Goal: Use online tool/utility: Utilize a website feature to perform a specific function

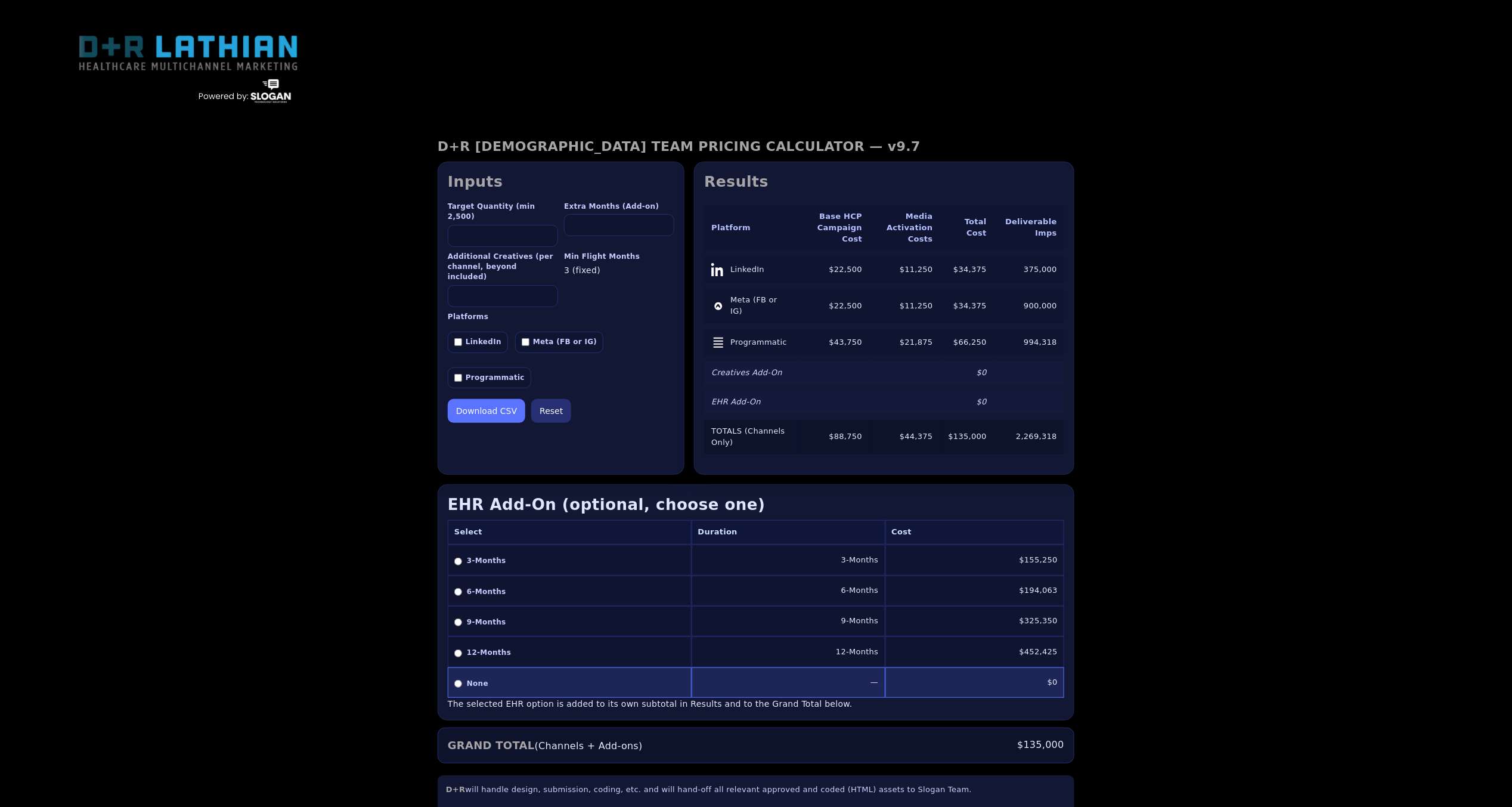
click at [488, 399] on button "Download CSV" at bounding box center [486, 410] width 78 height 24
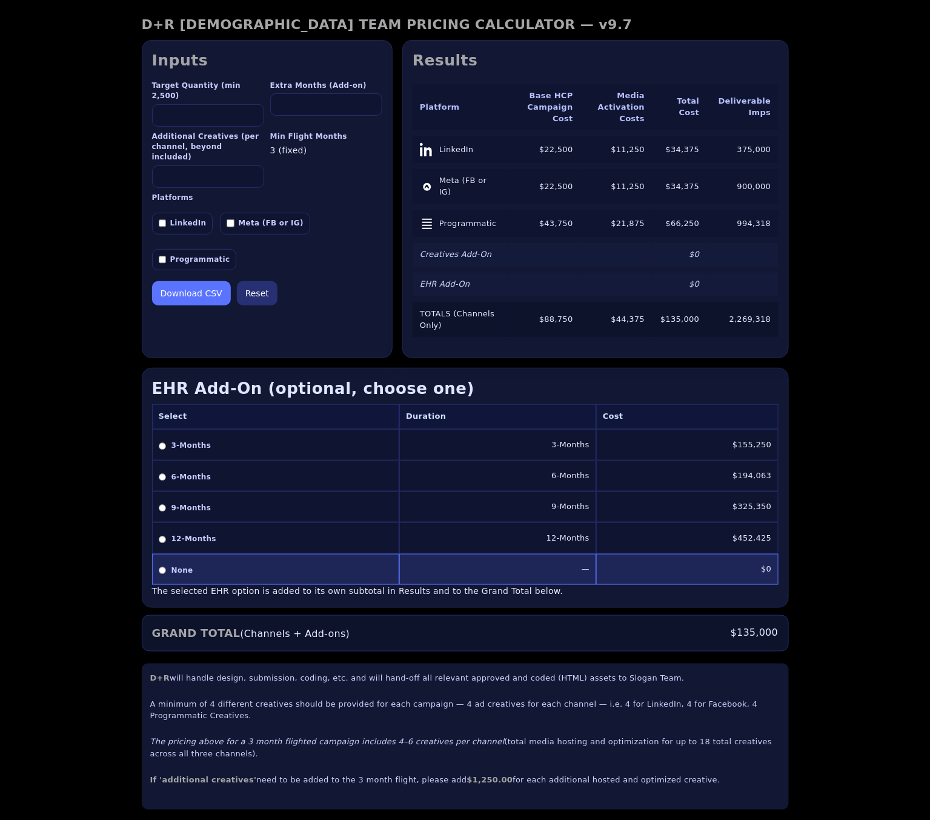
scroll to position [125, 0]
drag, startPoint x: 691, startPoint y: 773, endPoint x: 532, endPoint y: 778, distance: 158.9
click at [532, 778] on div "D+R will handle design, submission, coding, etc. and will hand-off all relevant…" at bounding box center [465, 735] width 647 height 146
drag, startPoint x: 150, startPoint y: 773, endPoint x: 701, endPoint y: 776, distance: 550.9
click at [701, 776] on p "If 'additional creatives' need to be added to the 3 month flight, please add $1…" at bounding box center [465, 779] width 630 height 12
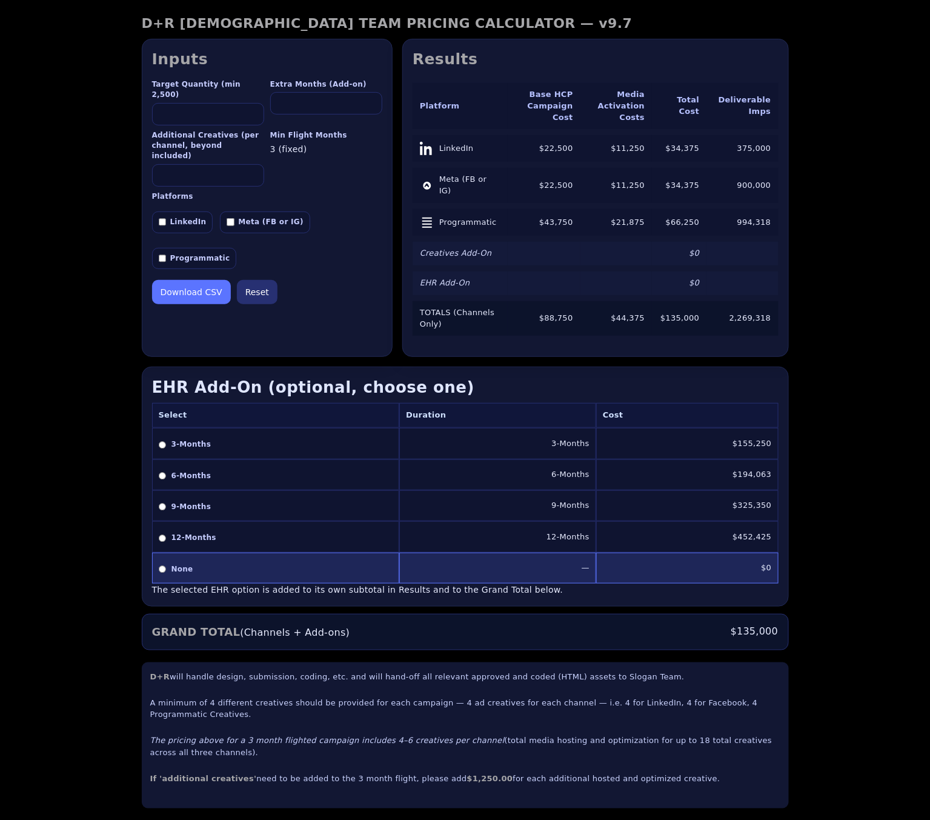
copy p "If 'additional creatives' need to be added to the 3 month flight, please add $1…"
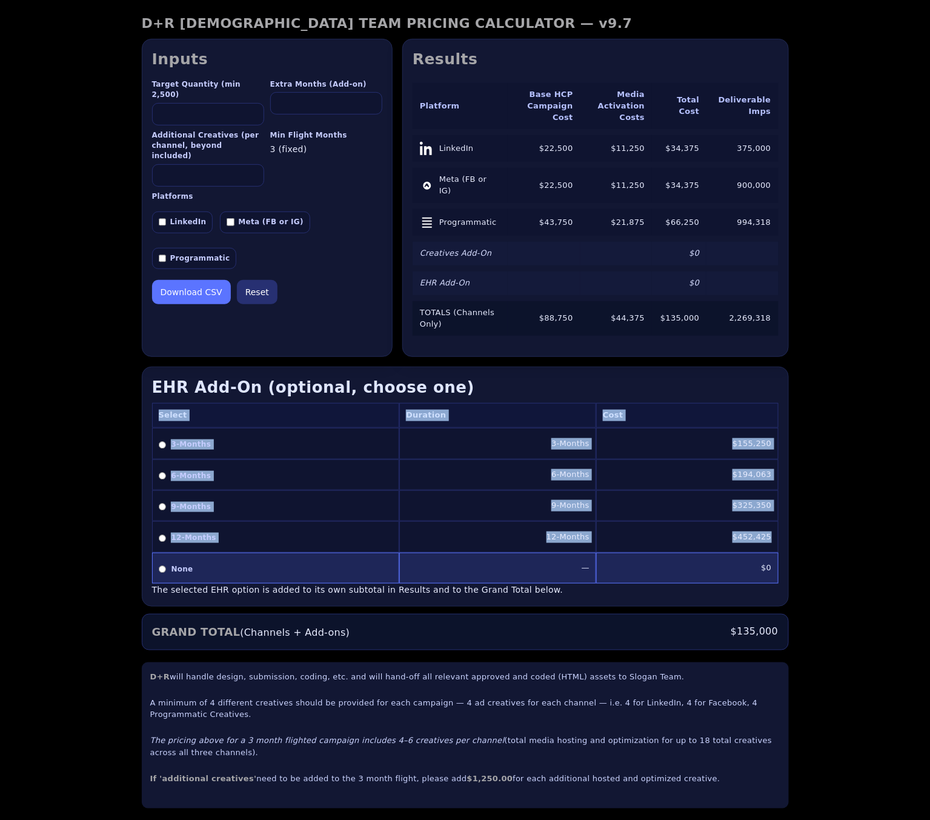
drag, startPoint x: 159, startPoint y: 405, endPoint x: 777, endPoint y: 525, distance: 629.8
click at [777, 525] on table "Select Duration Cost 3-Months 3-Months $155,250 6-Months 6-Months $194,063 9-Mo…" at bounding box center [465, 493] width 627 height 181
copy table "Select Duration Cost 3-Months 3-Months $155,250 6-Months 6-Months $194,063 9-Mo…"
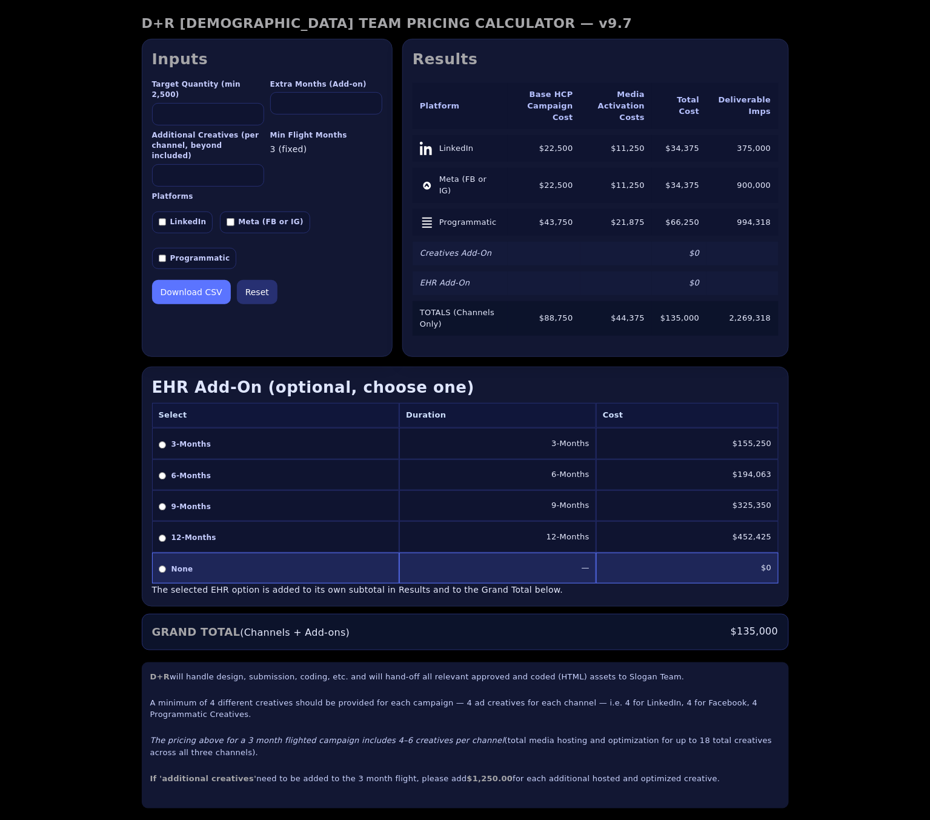
click at [855, 438] on div "D+R LATHIAN TEAM PRICING CALCULATOR — v9.7 D+R LATHIAN TEAM PRICING CALCULATOR …" at bounding box center [465, 412] width 930 height 832
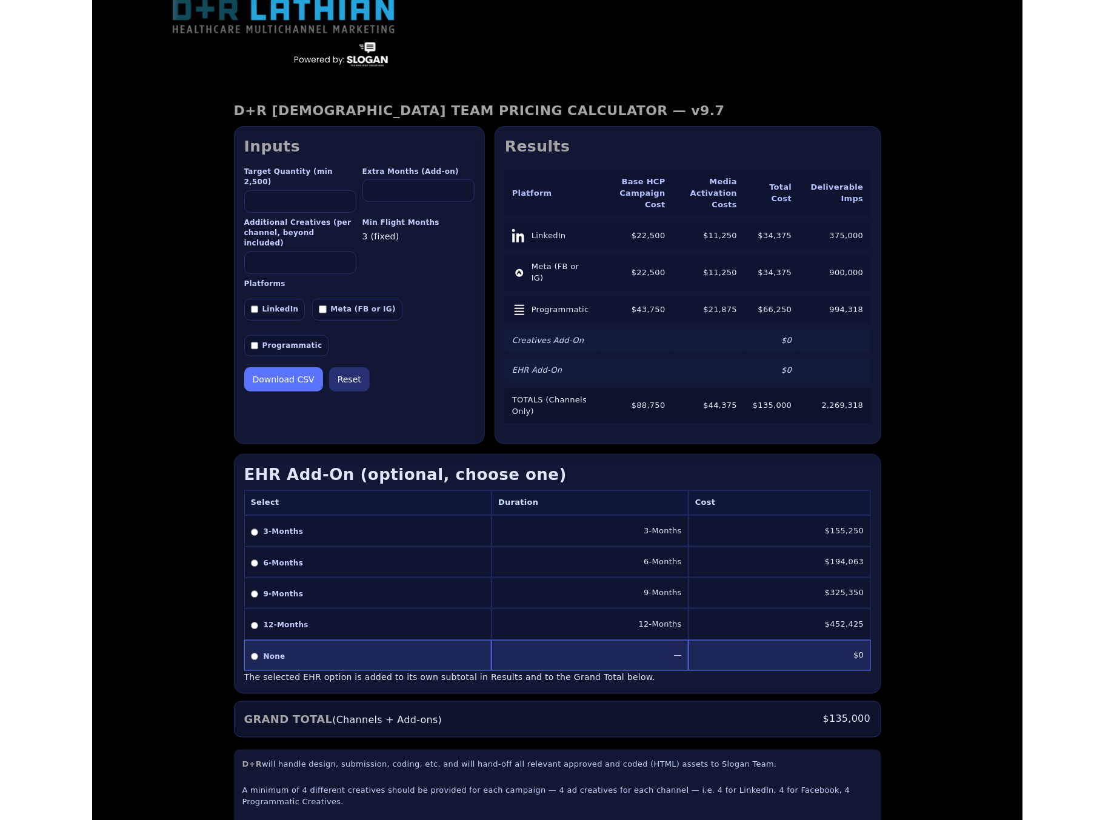
scroll to position [0, 0]
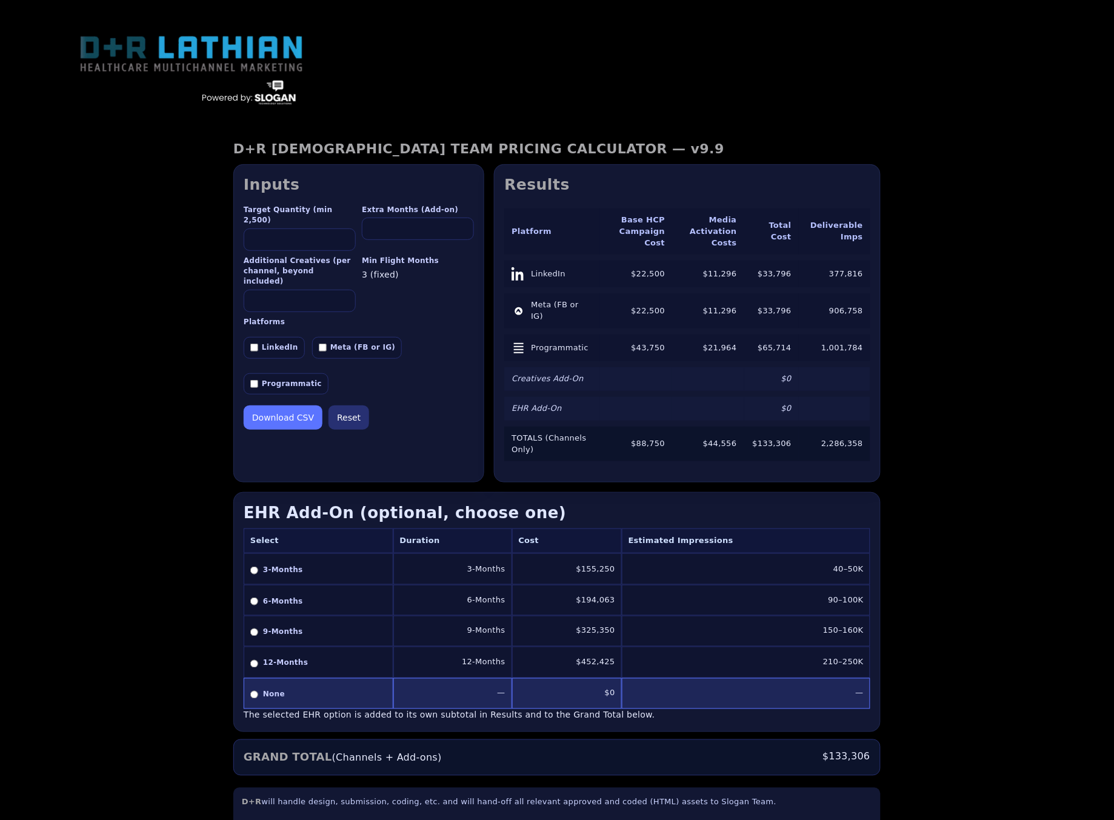
click at [343, 228] on input "****" at bounding box center [300, 239] width 112 height 22
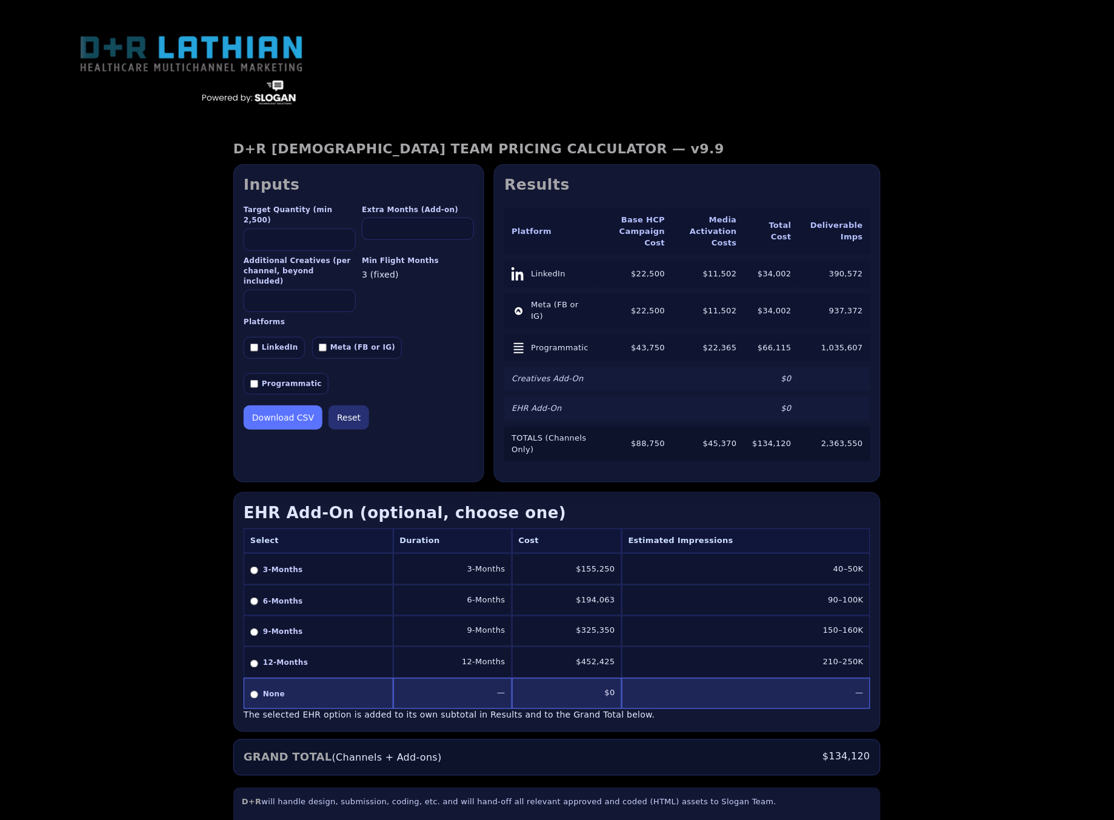
click at [343, 228] on input "****" at bounding box center [300, 239] width 112 height 22
type input "****"
click at [343, 228] on input "****" at bounding box center [300, 239] width 112 height 22
click at [462, 226] on input "*" at bounding box center [418, 229] width 112 height 22
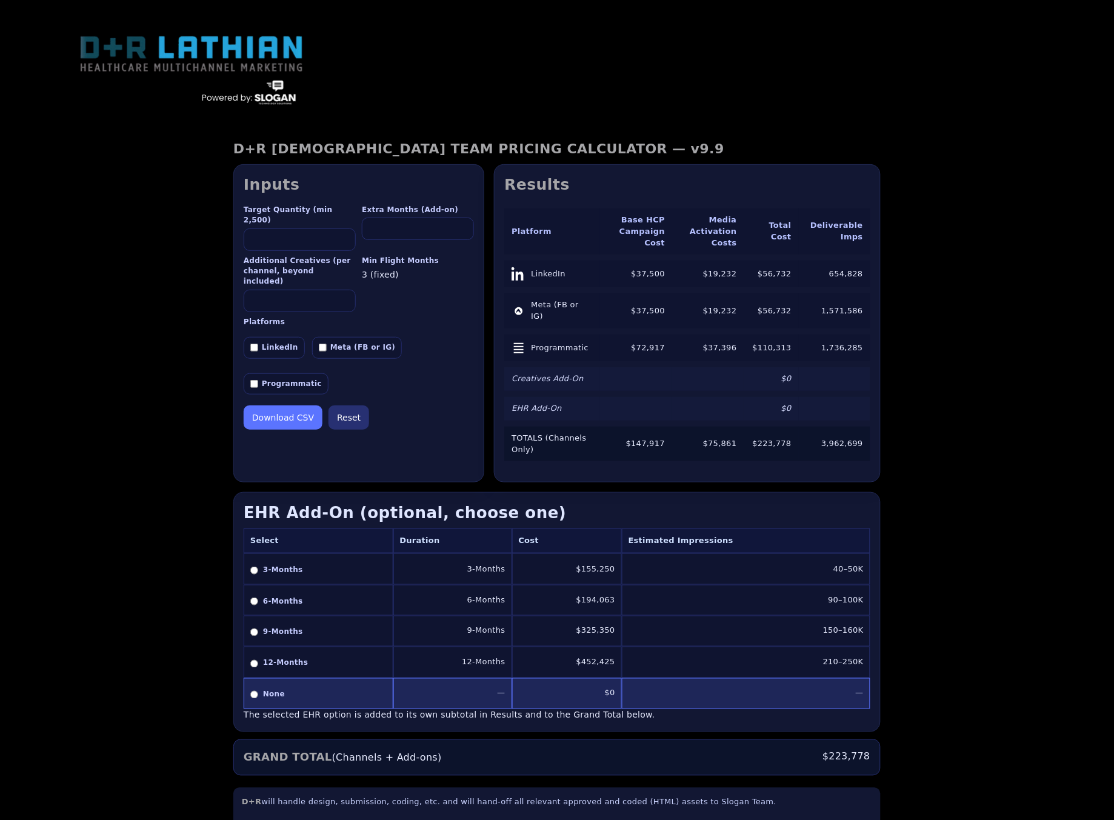
click at [462, 226] on input "*" at bounding box center [418, 229] width 112 height 22
click at [462, 234] on input "*" at bounding box center [418, 229] width 112 height 22
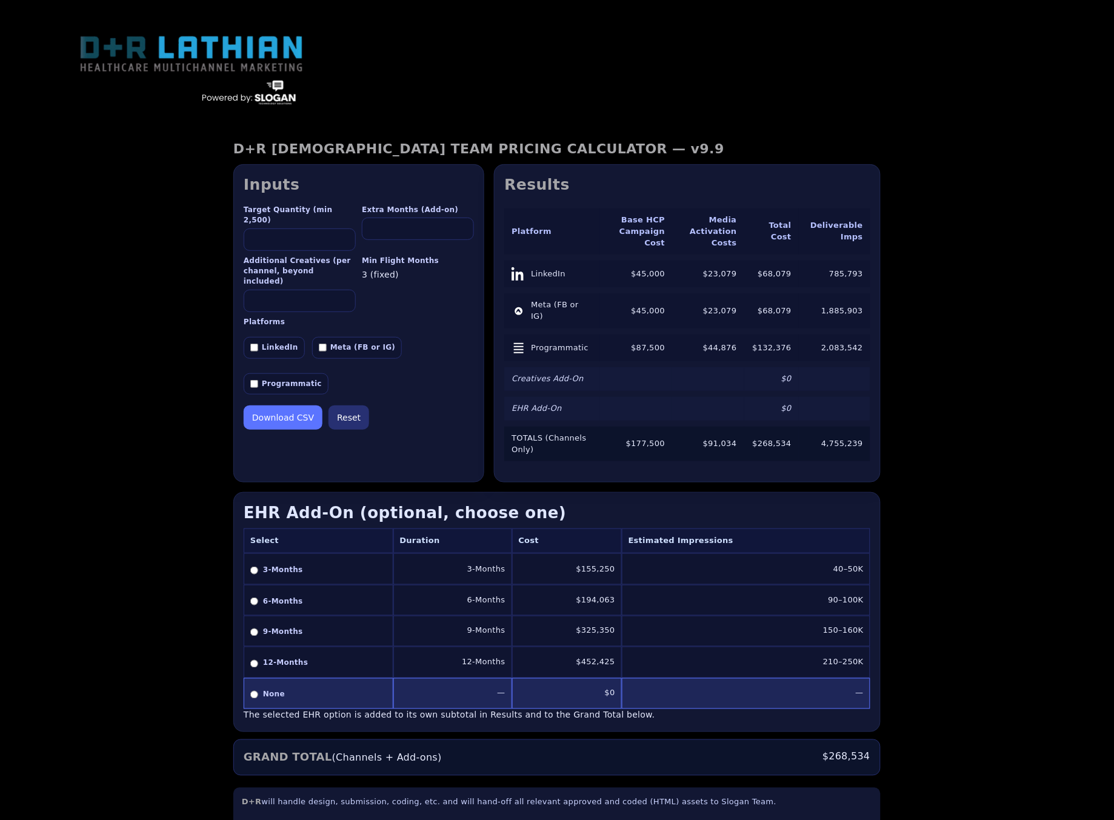
type input "*"
click at [462, 234] on input "*" at bounding box center [418, 229] width 112 height 22
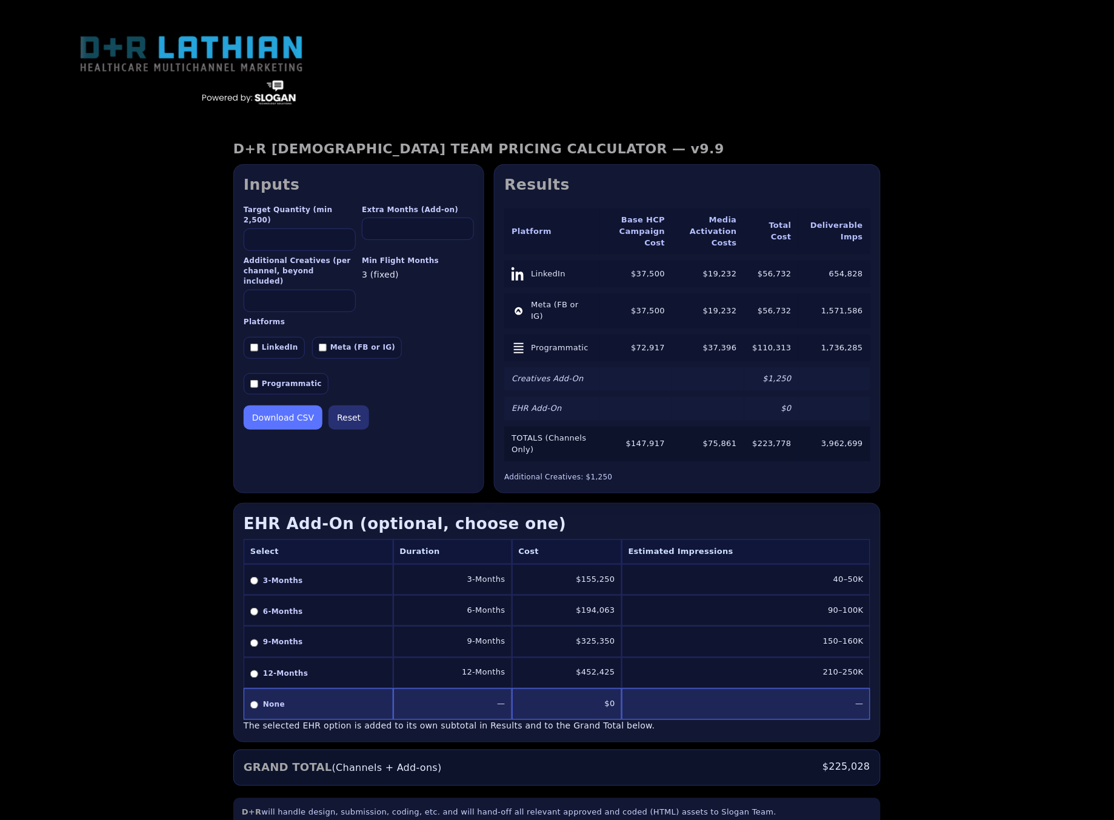
click at [345, 290] on input "*" at bounding box center [300, 301] width 112 height 22
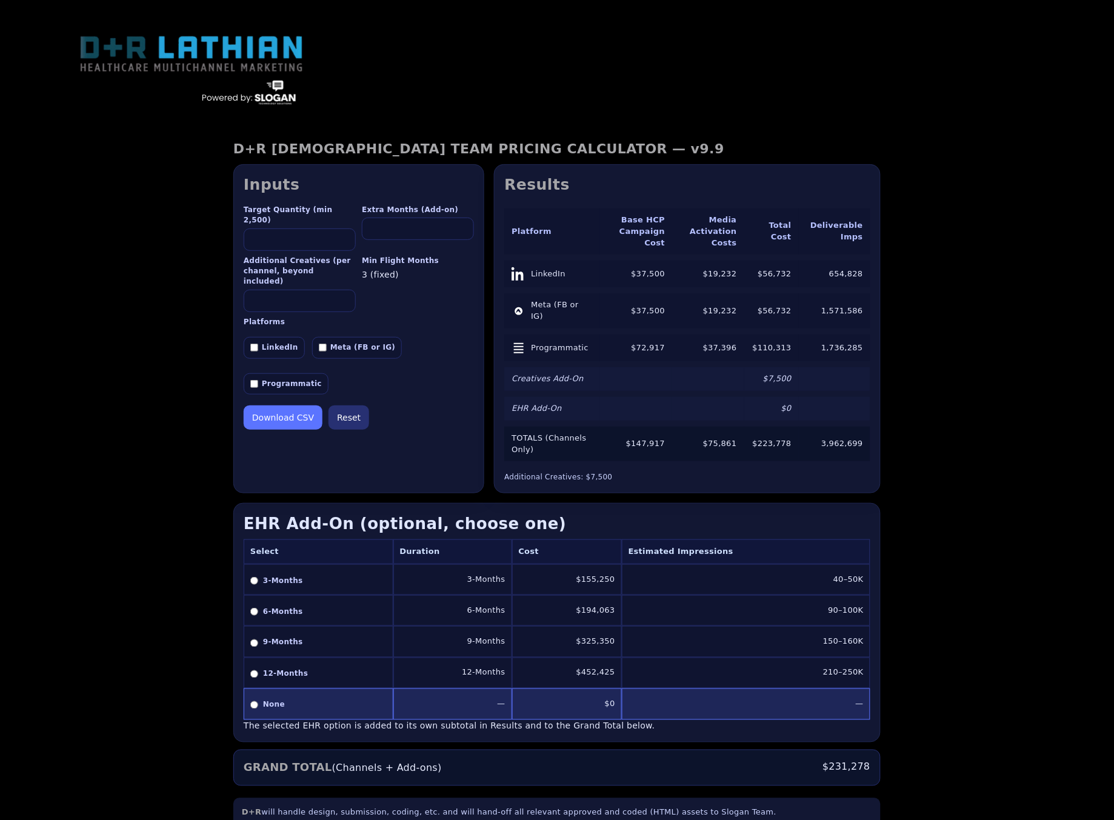
click at [345, 290] on input "*" at bounding box center [300, 301] width 112 height 22
click at [343, 290] on input "*" at bounding box center [300, 301] width 112 height 22
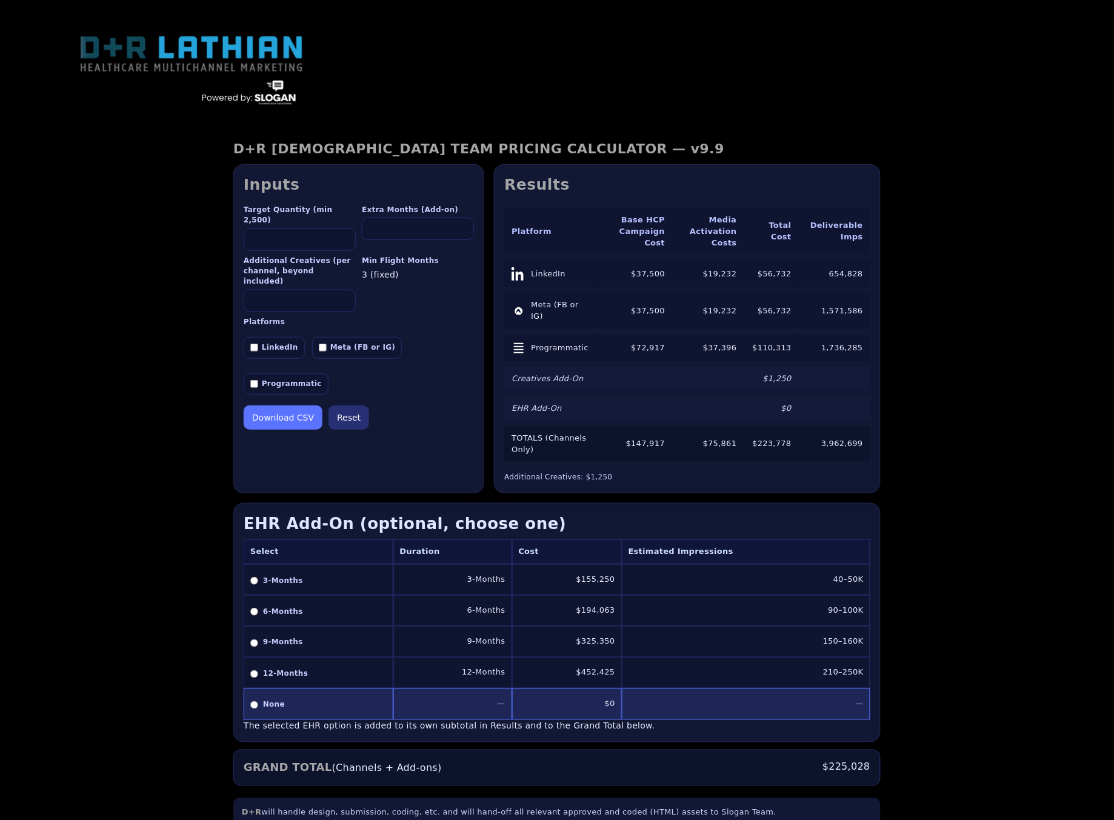
type input "*"
click at [343, 290] on input "*" at bounding box center [300, 301] width 112 height 22
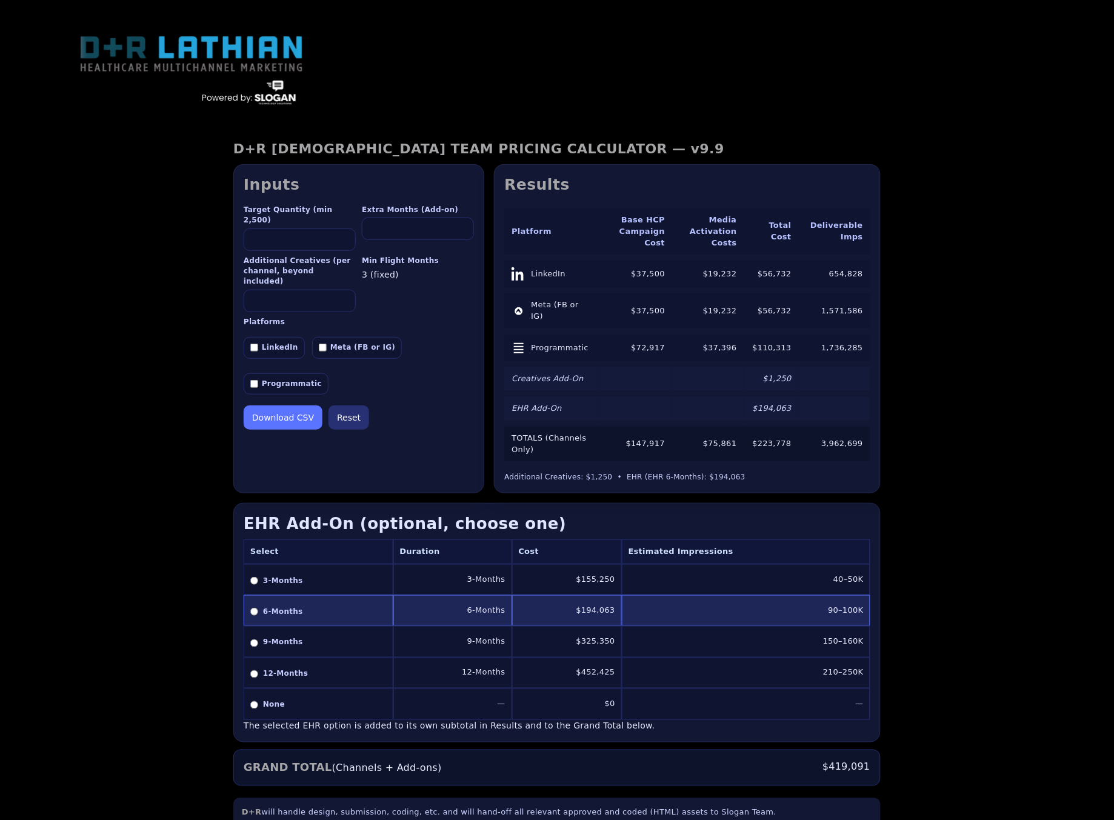
click at [351, 405] on button "Reset" at bounding box center [349, 417] width 41 height 24
type input "****"
type input "*"
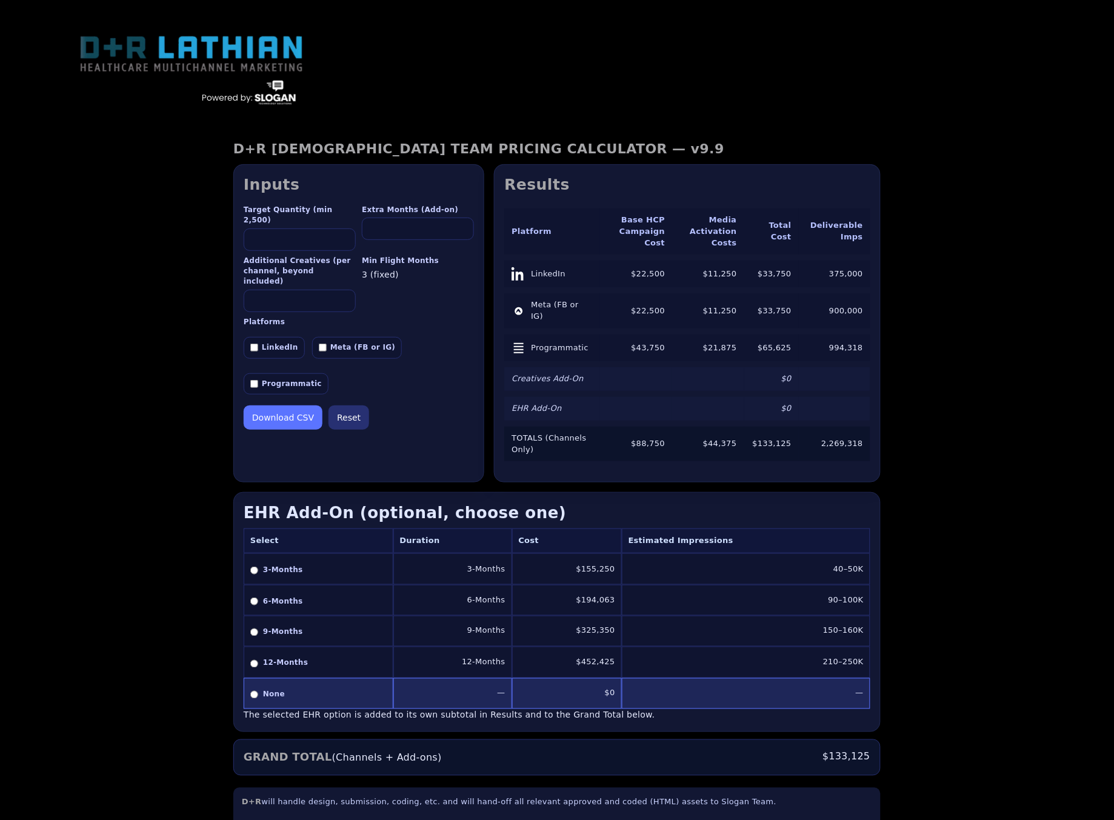
click at [289, 405] on button "Download CSV" at bounding box center [283, 417] width 79 height 24
click at [105, 205] on div "D+R LATHIAN TEAM PRICING CALCULATOR — v9.9 D+R LATHIAN TEAM PRICING CALCULATOR …" at bounding box center [557, 523] width 1114 height 805
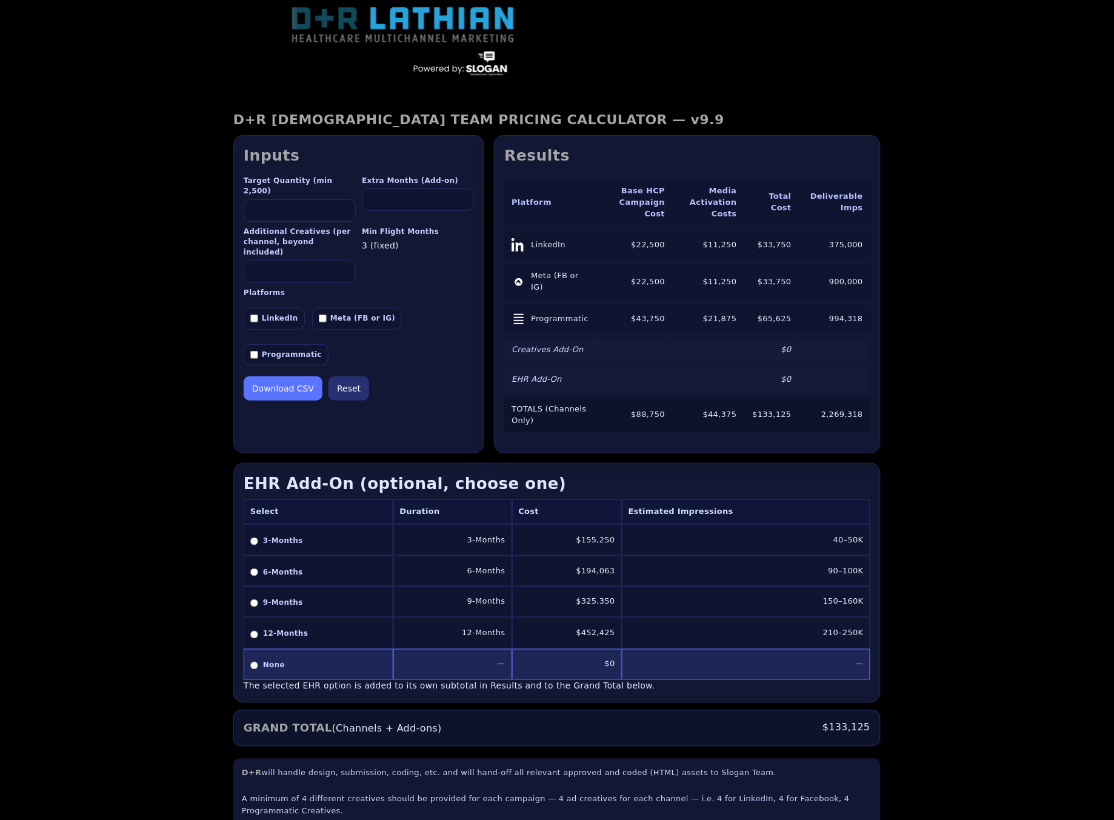
scroll to position [53, 0]
